Goal: Check status: Check status

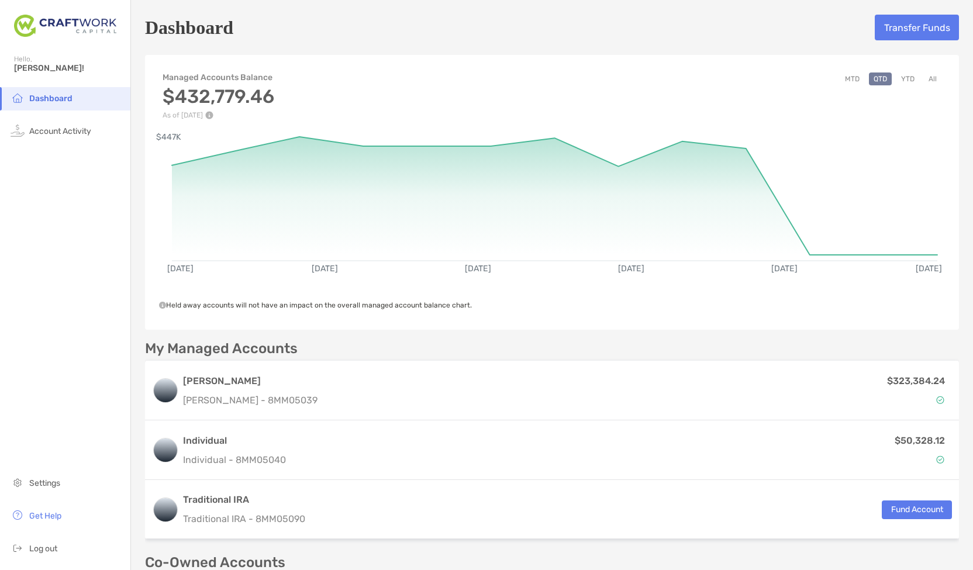
click at [899, 74] on button "YTD" at bounding box center [907, 79] width 23 height 13
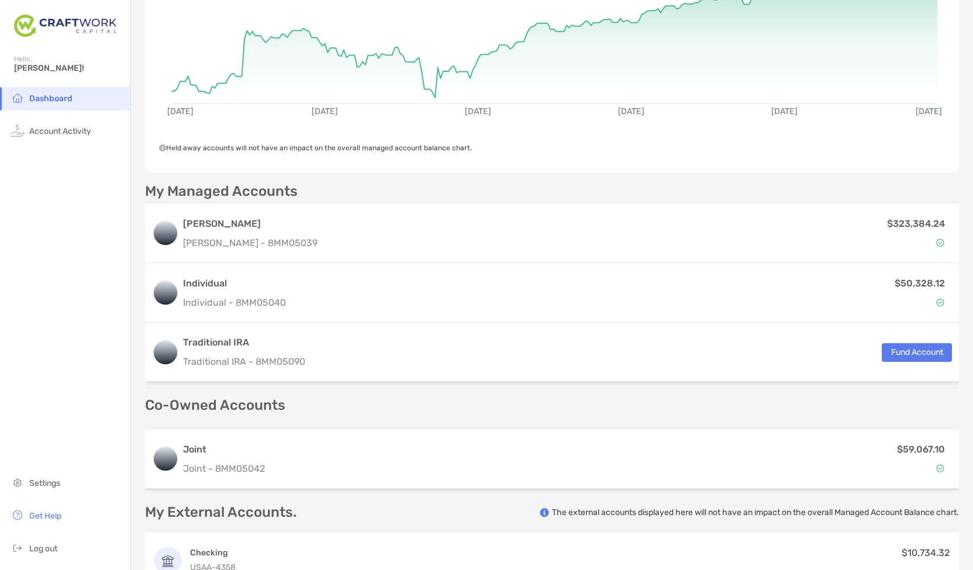
scroll to position [158, 0]
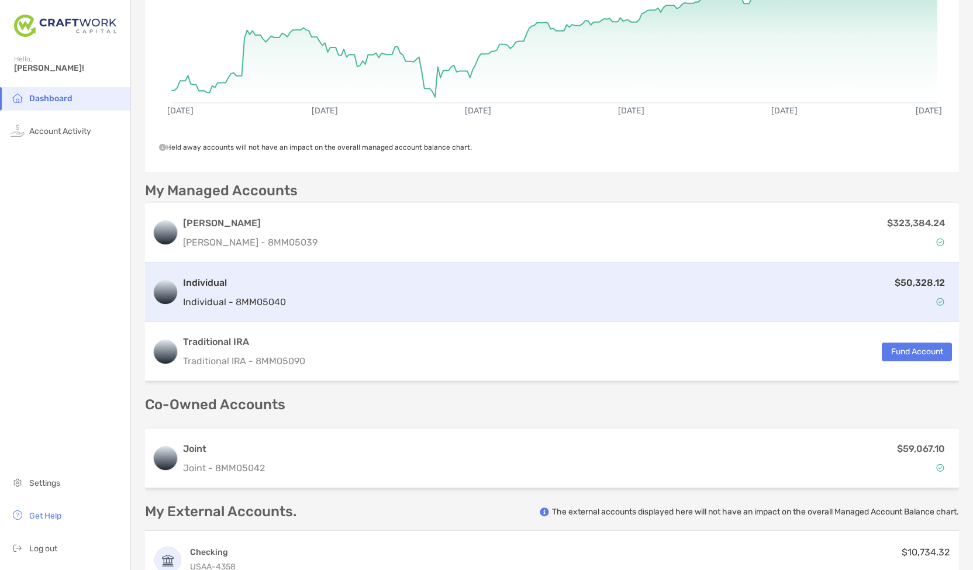
click at [676, 284] on div "$50,328.12" at bounding box center [621, 292] width 661 height 34
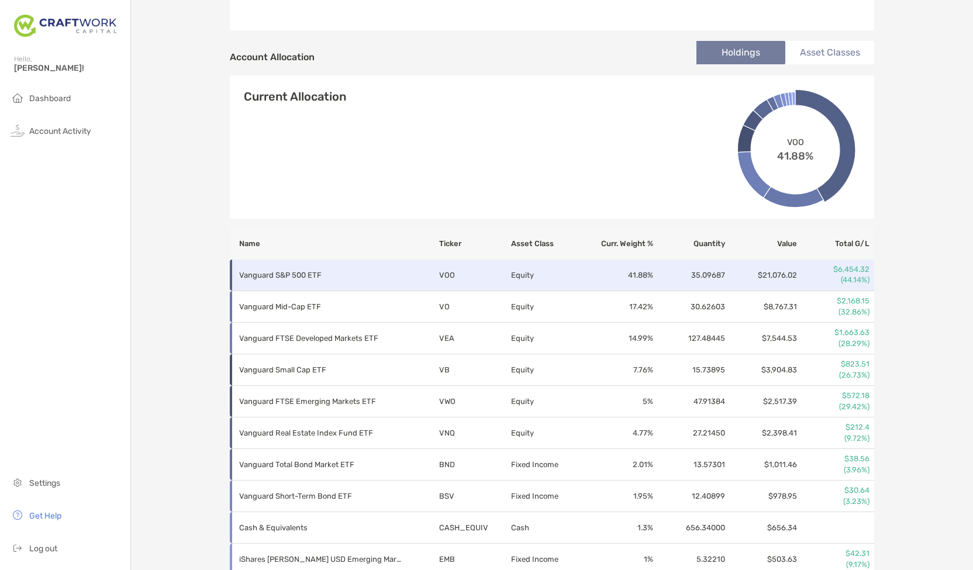
scroll to position [360, 0]
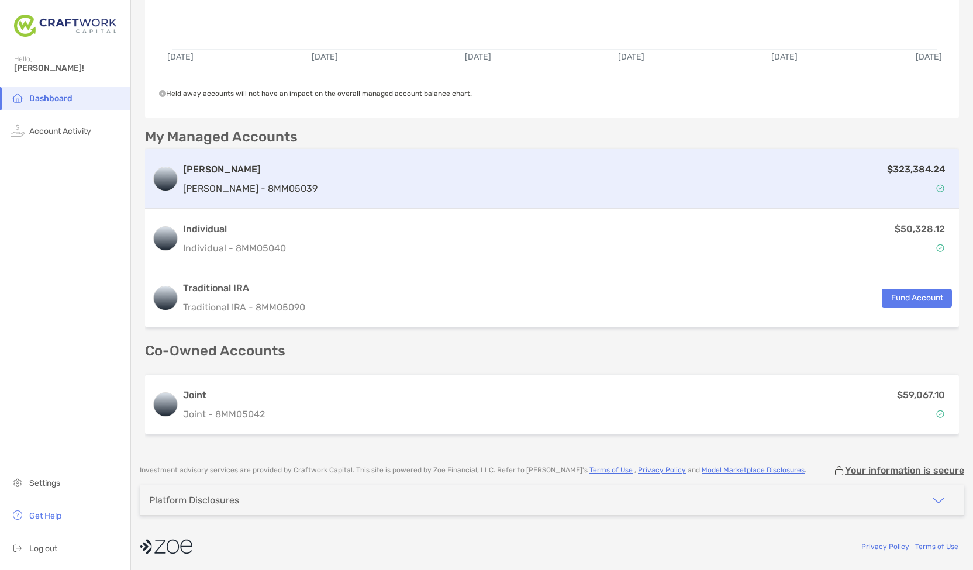
scroll to position [248, 0]
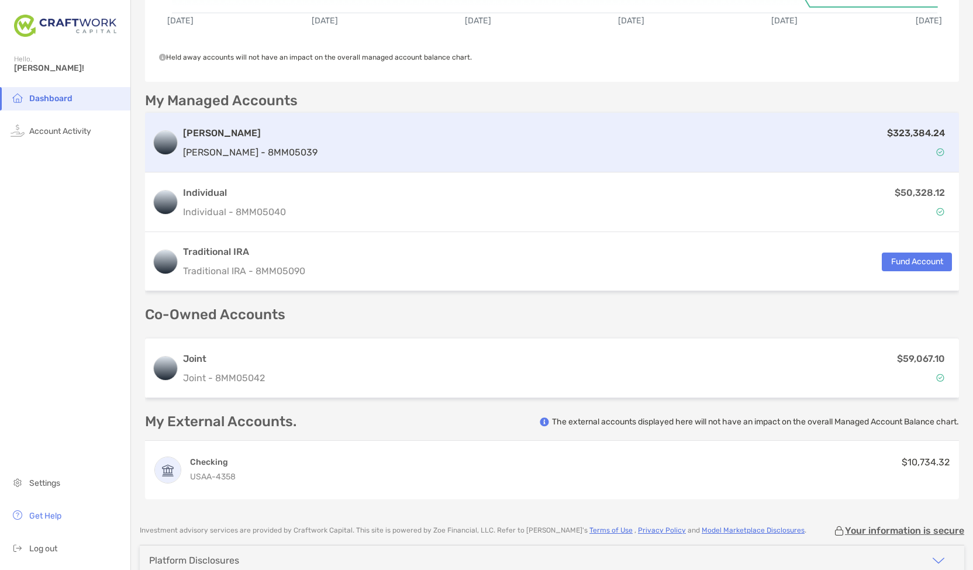
click at [560, 150] on div "$323,384.24" at bounding box center [637, 143] width 630 height 34
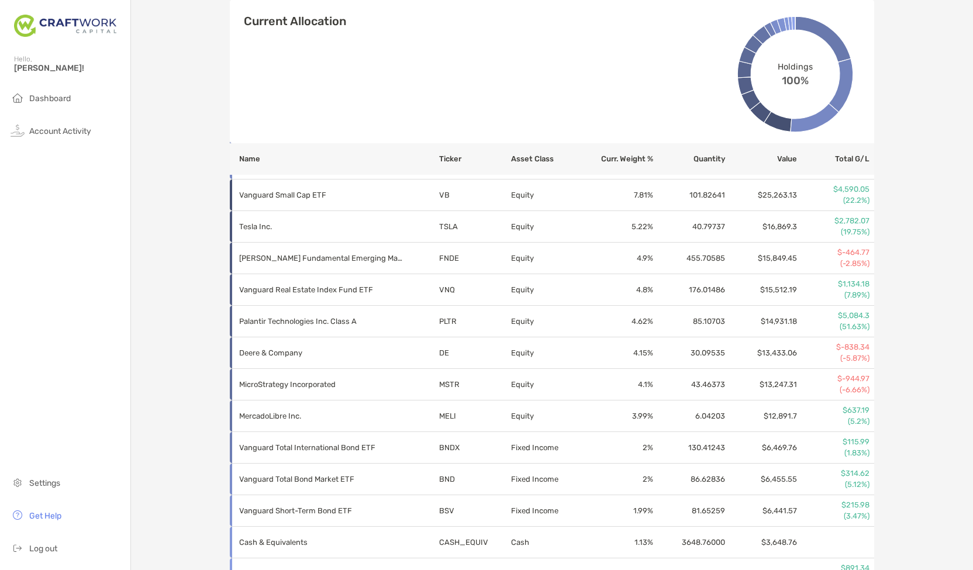
scroll to position [534, 0]
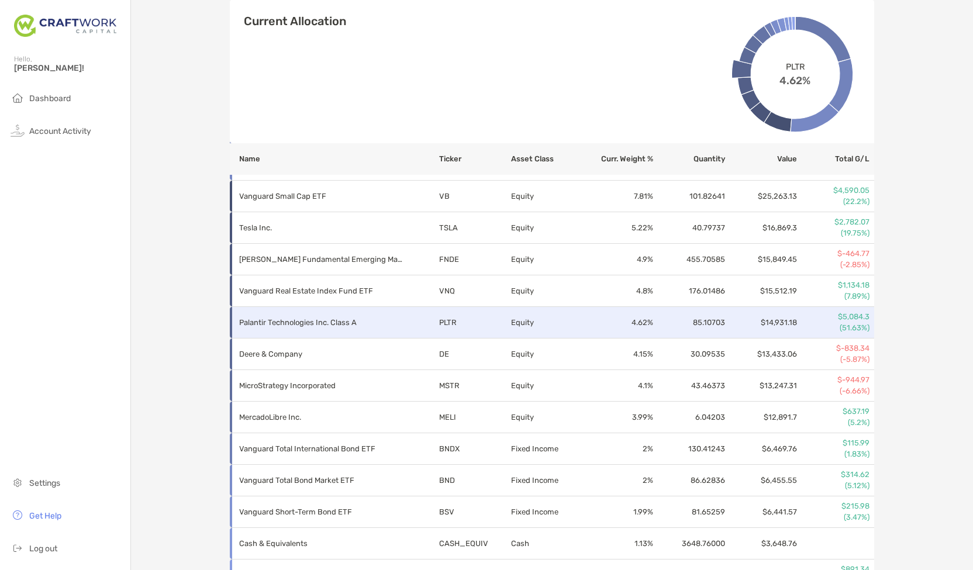
click at [591, 318] on td "4.62 %" at bounding box center [618, 323] width 72 height 32
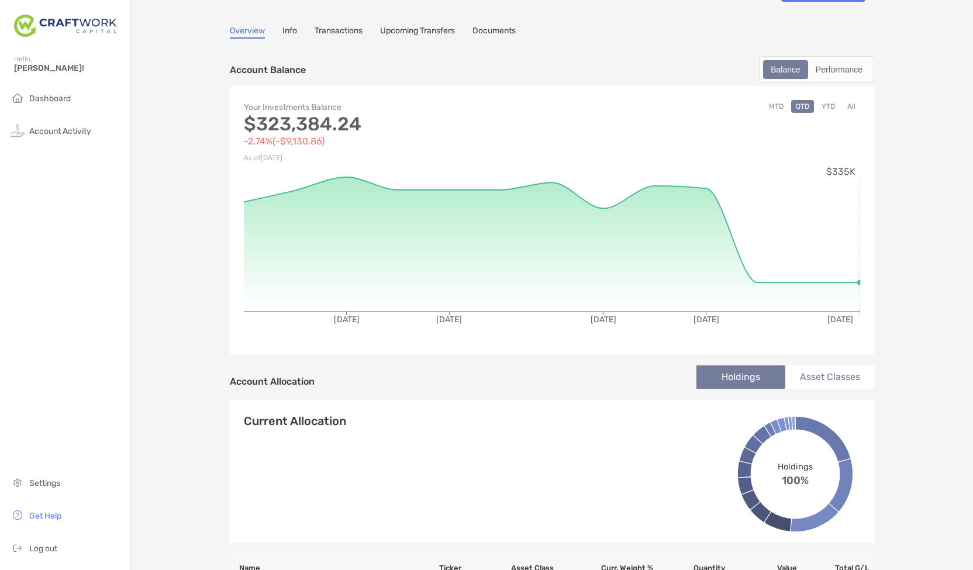
scroll to position [0, 0]
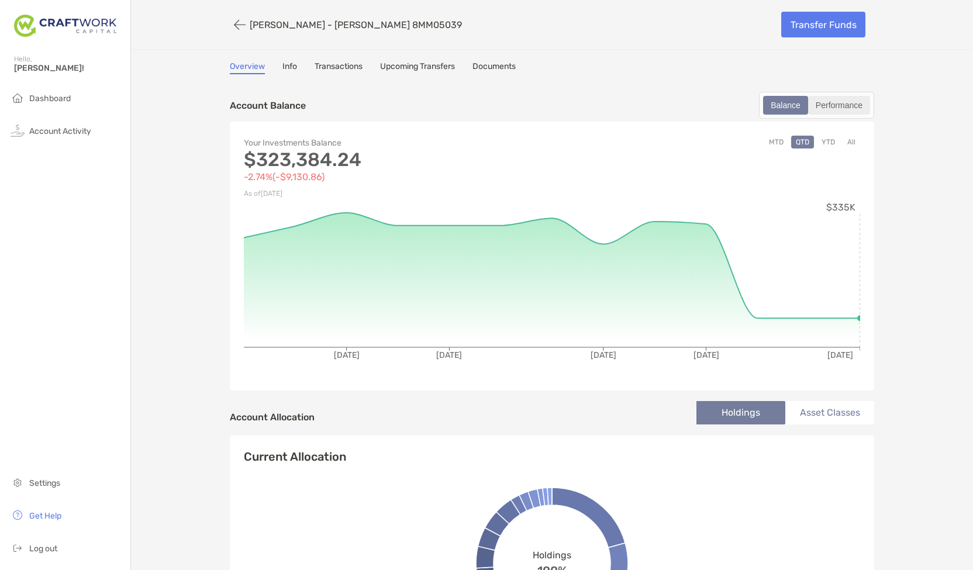
click at [843, 106] on div "Performance" at bounding box center [839, 105] width 60 height 16
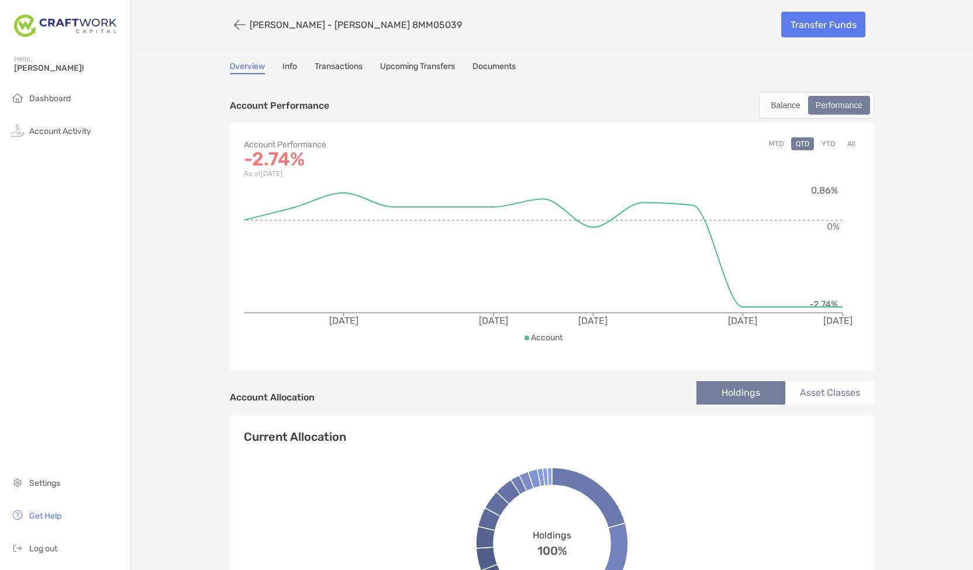
click at [823, 144] on button "YTD" at bounding box center [828, 143] width 23 height 13
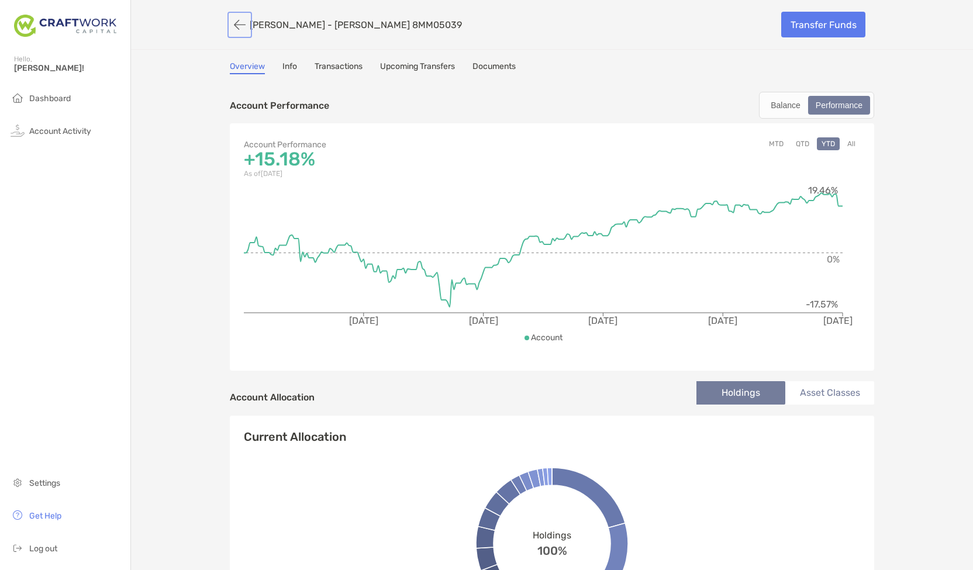
click at [233, 24] on button "button" at bounding box center [240, 25] width 20 height 22
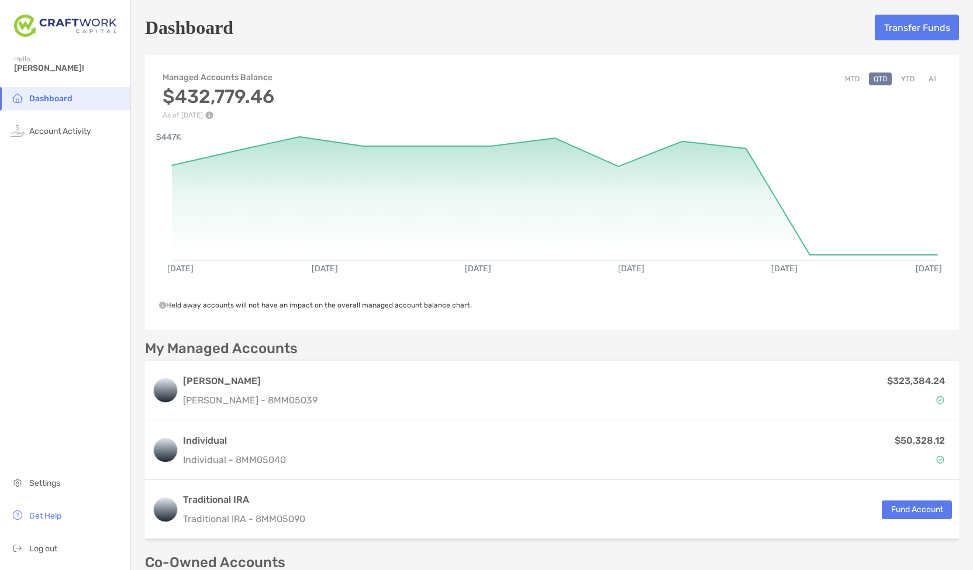
click at [903, 78] on button "YTD" at bounding box center [907, 79] width 23 height 13
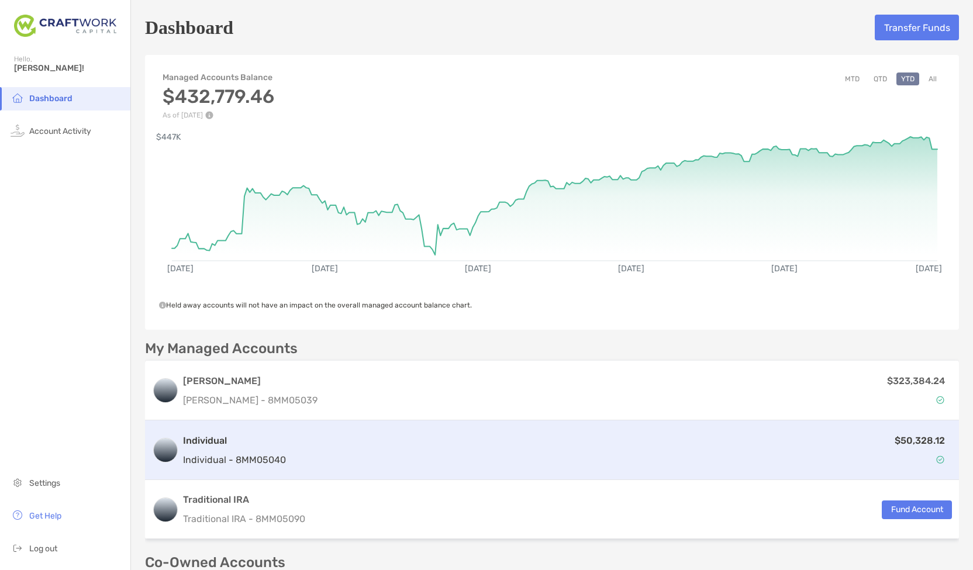
click at [807, 427] on div "Individual Individual - 8MM05040 $50,328.12" at bounding box center [552, 450] width 814 height 60
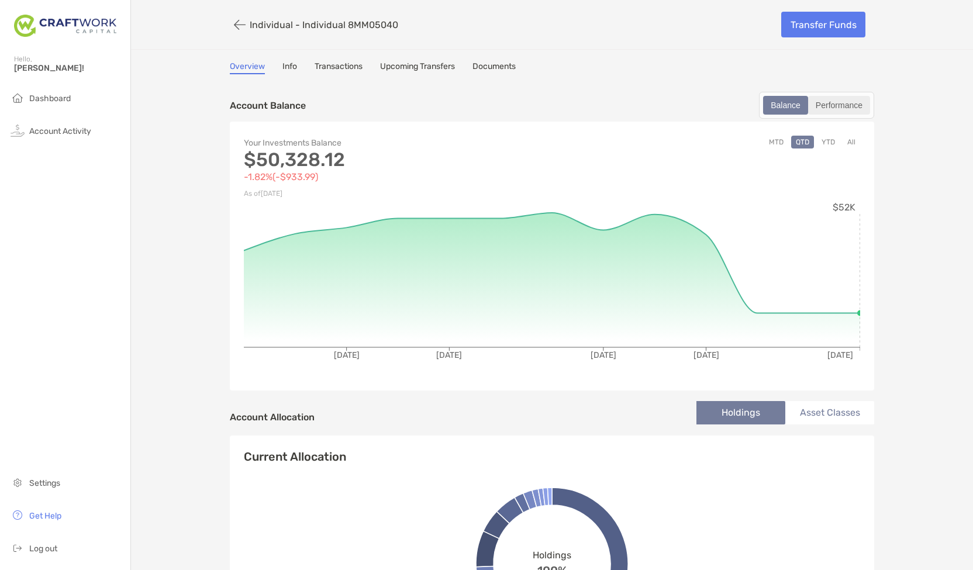
click at [844, 104] on div "Performance" at bounding box center [839, 105] width 60 height 16
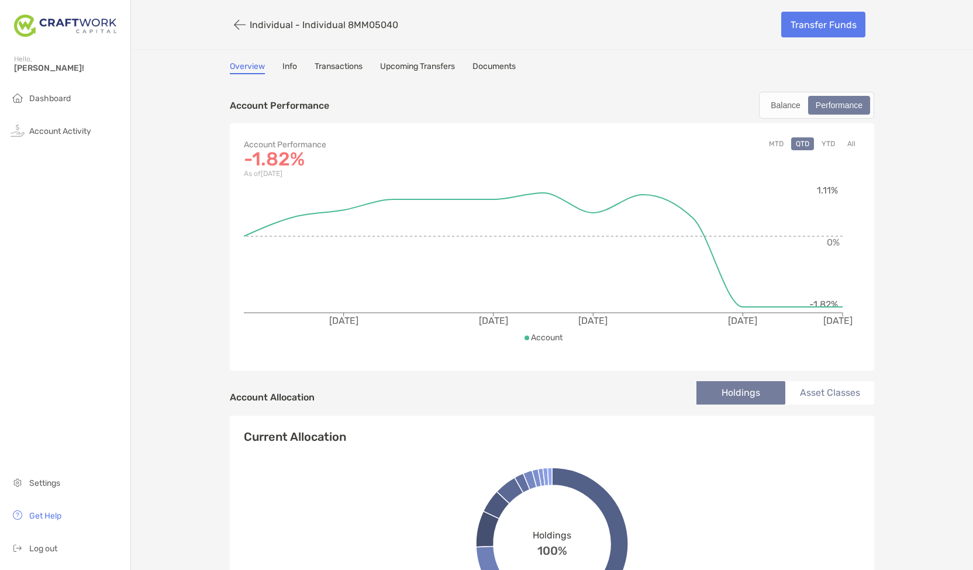
click at [823, 143] on button "YTD" at bounding box center [828, 143] width 23 height 13
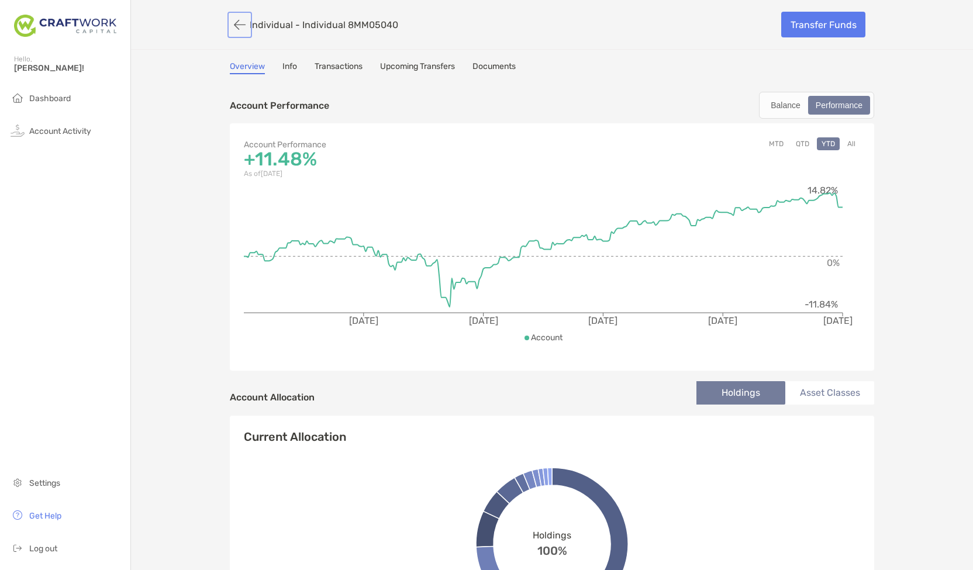
click at [233, 23] on button "button" at bounding box center [240, 25] width 20 height 22
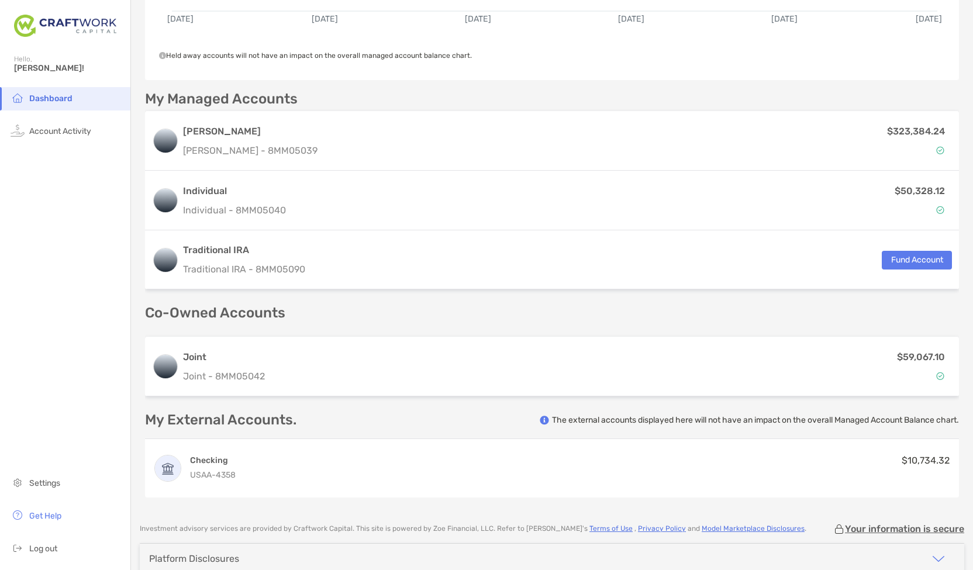
scroll to position [250, 0]
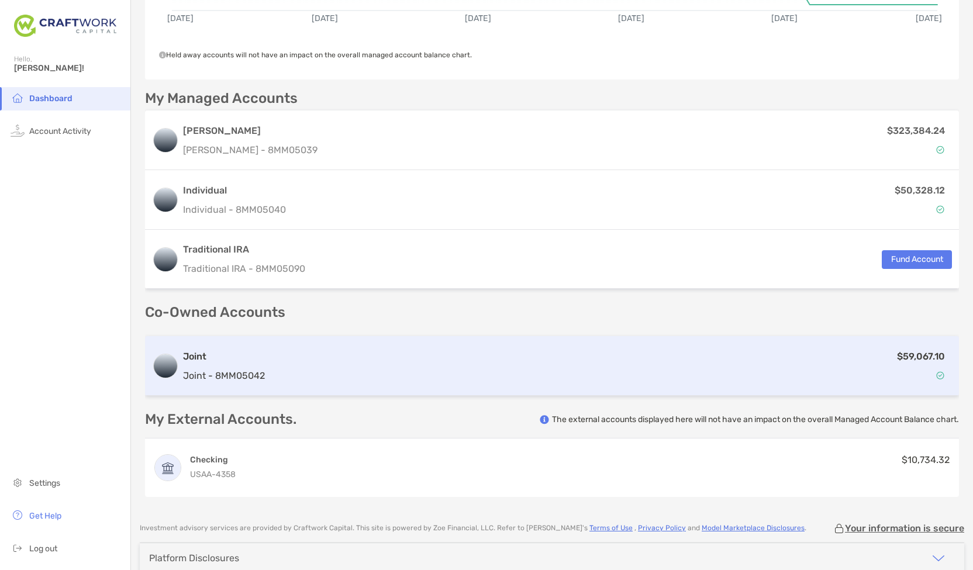
click at [421, 357] on div "$59,067.10" at bounding box center [611, 366] width 682 height 34
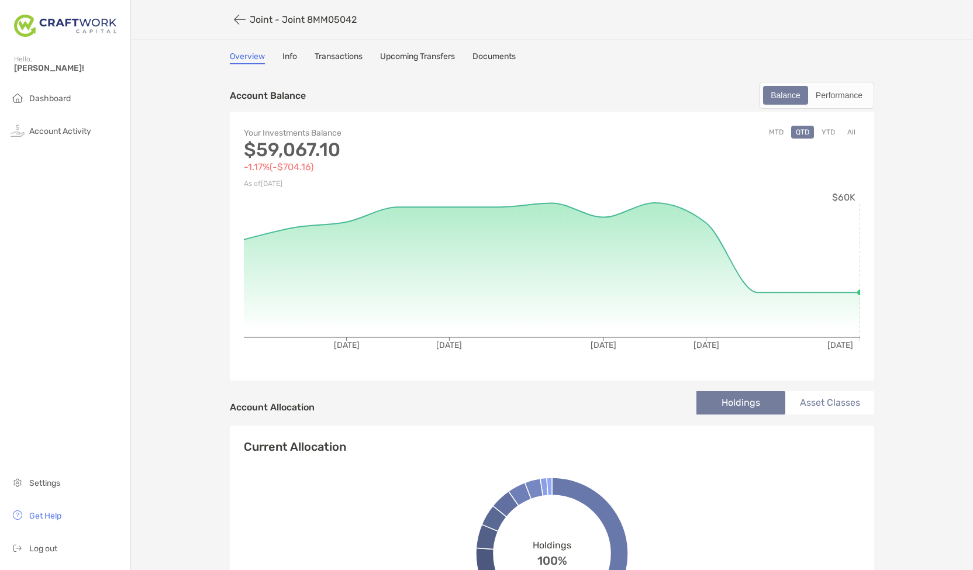
click at [825, 132] on button "YTD" at bounding box center [828, 132] width 23 height 13
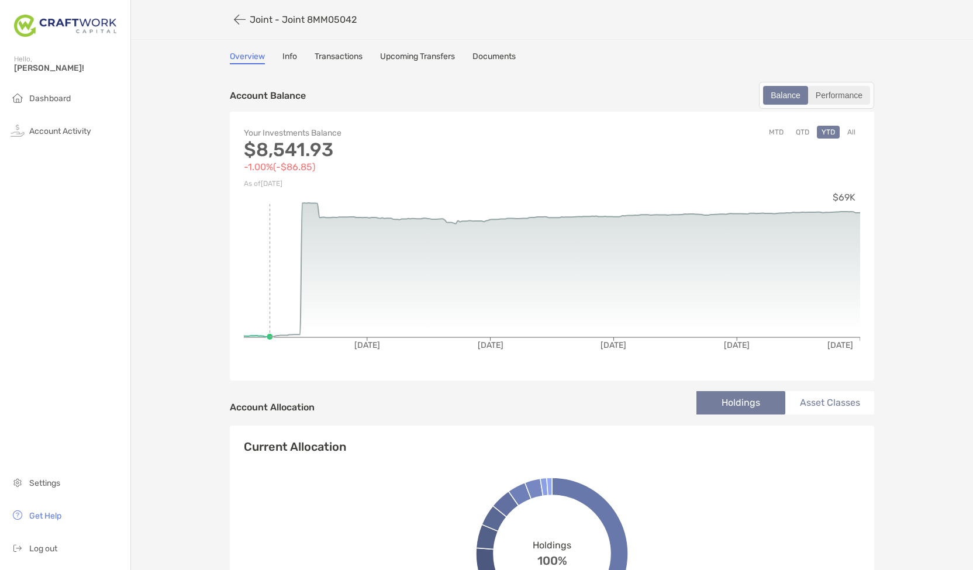
click at [850, 94] on div "Performance" at bounding box center [839, 95] width 60 height 16
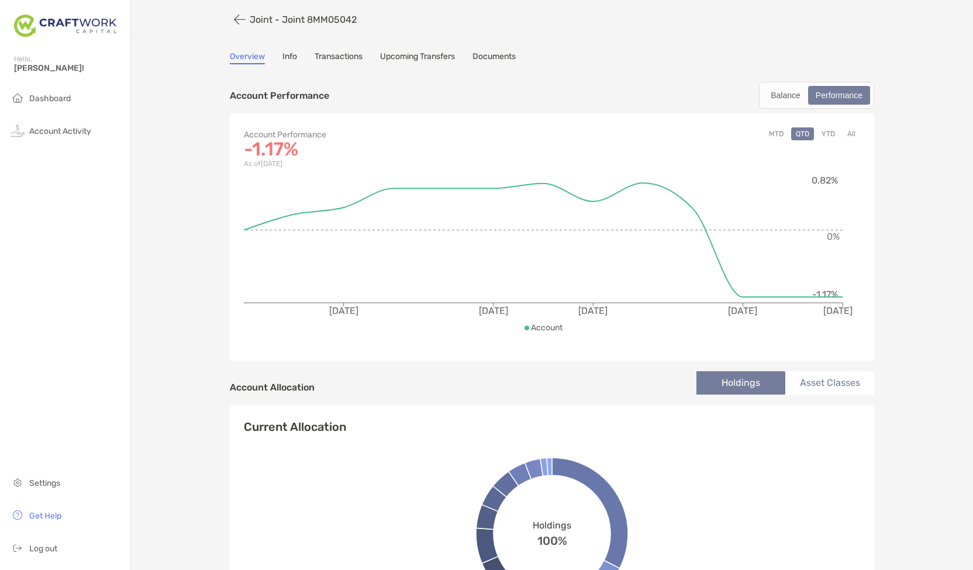
click at [822, 134] on button "YTD" at bounding box center [828, 133] width 23 height 13
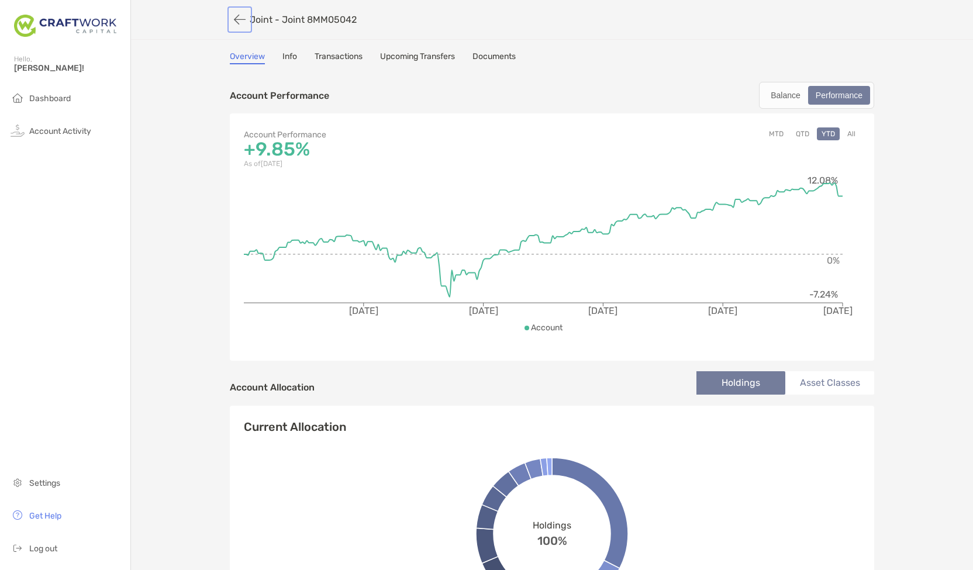
click at [230, 19] on button "button" at bounding box center [240, 20] width 20 height 22
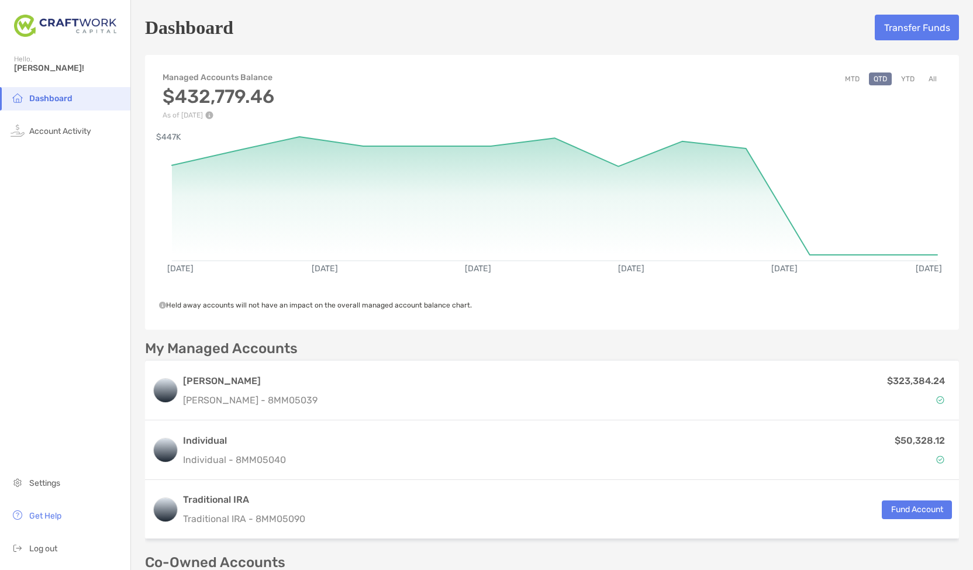
click at [924, 80] on button "All" at bounding box center [933, 79] width 18 height 13
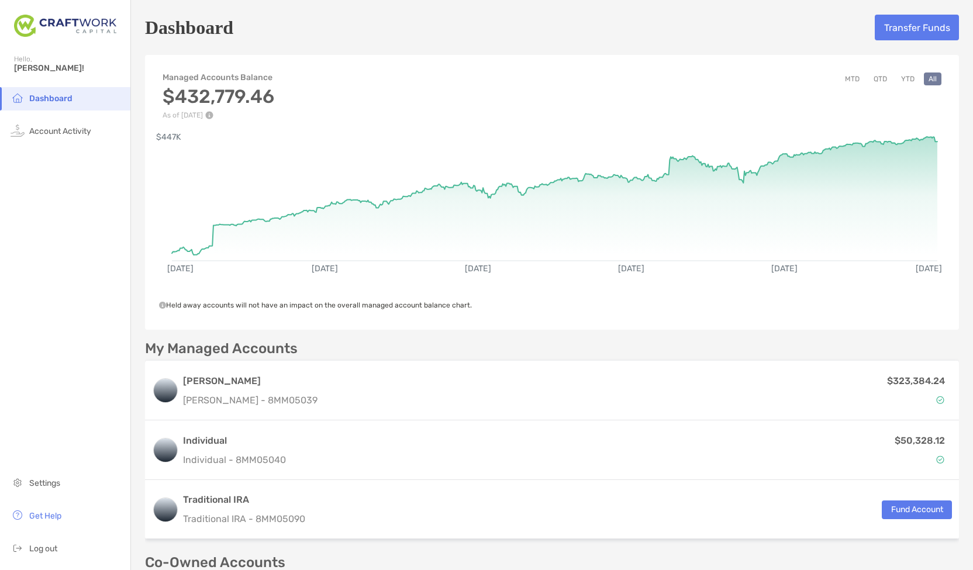
click at [896, 78] on button "YTD" at bounding box center [907, 79] width 23 height 13
